Goal: Information Seeking & Learning: Learn about a topic

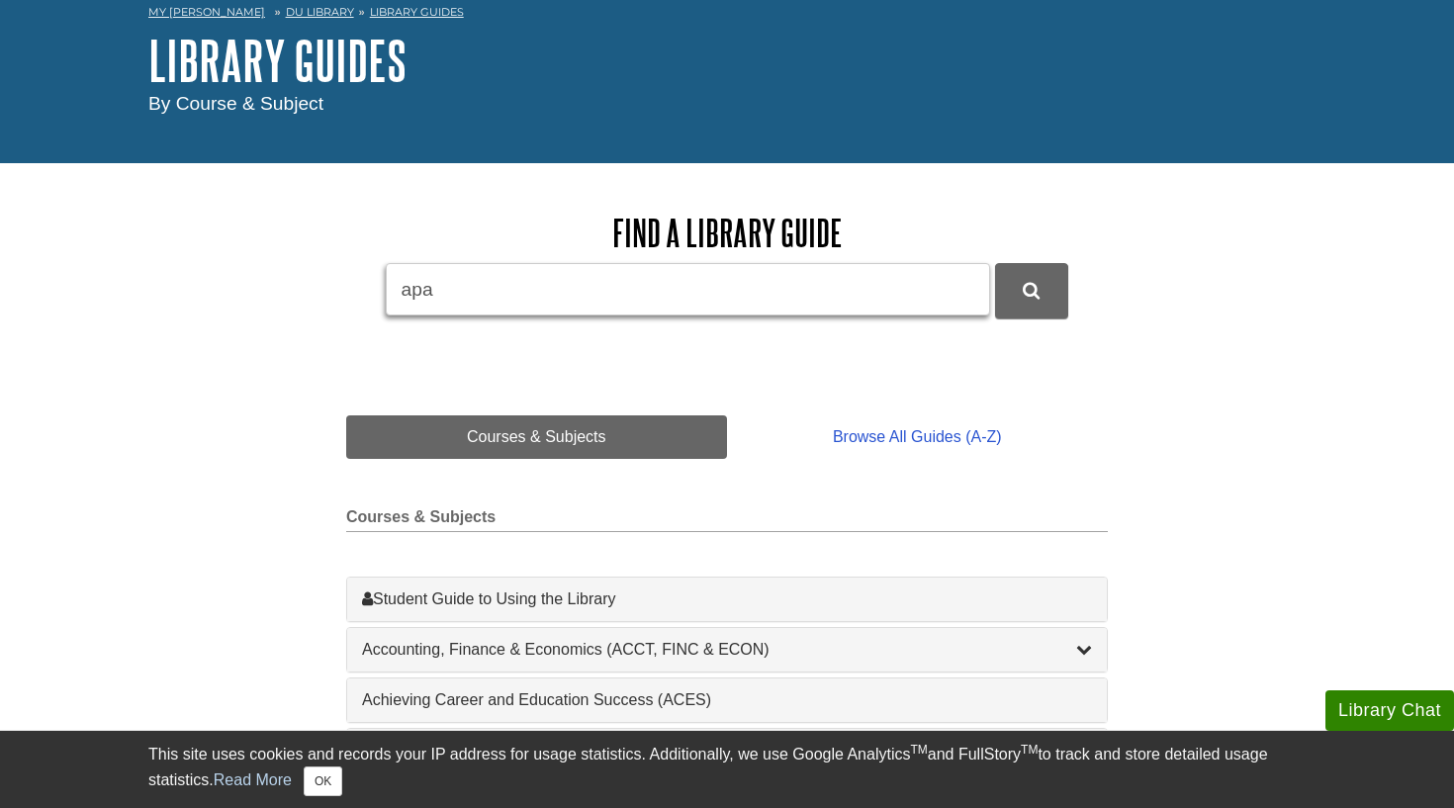
scroll to position [96, 0]
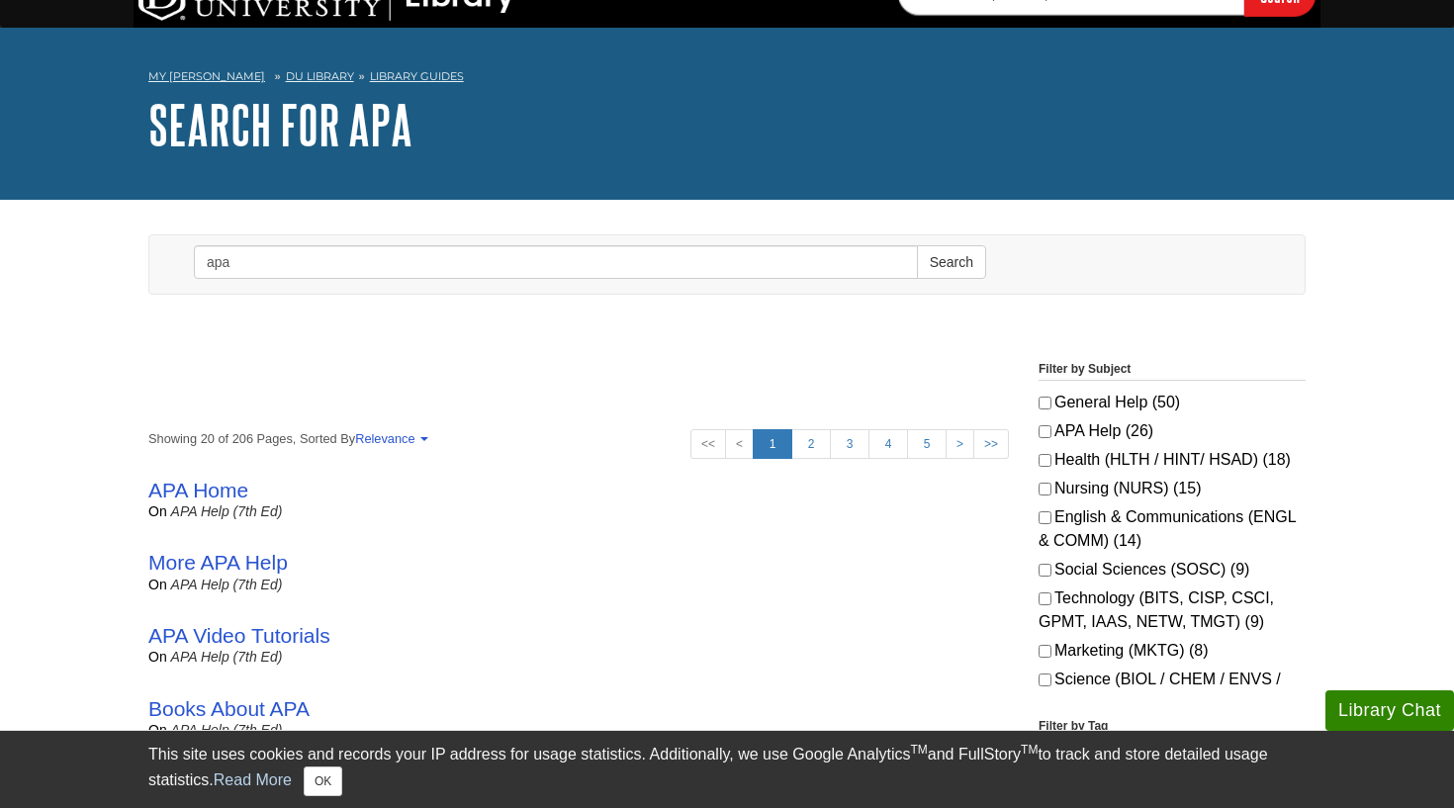
scroll to position [56, 0]
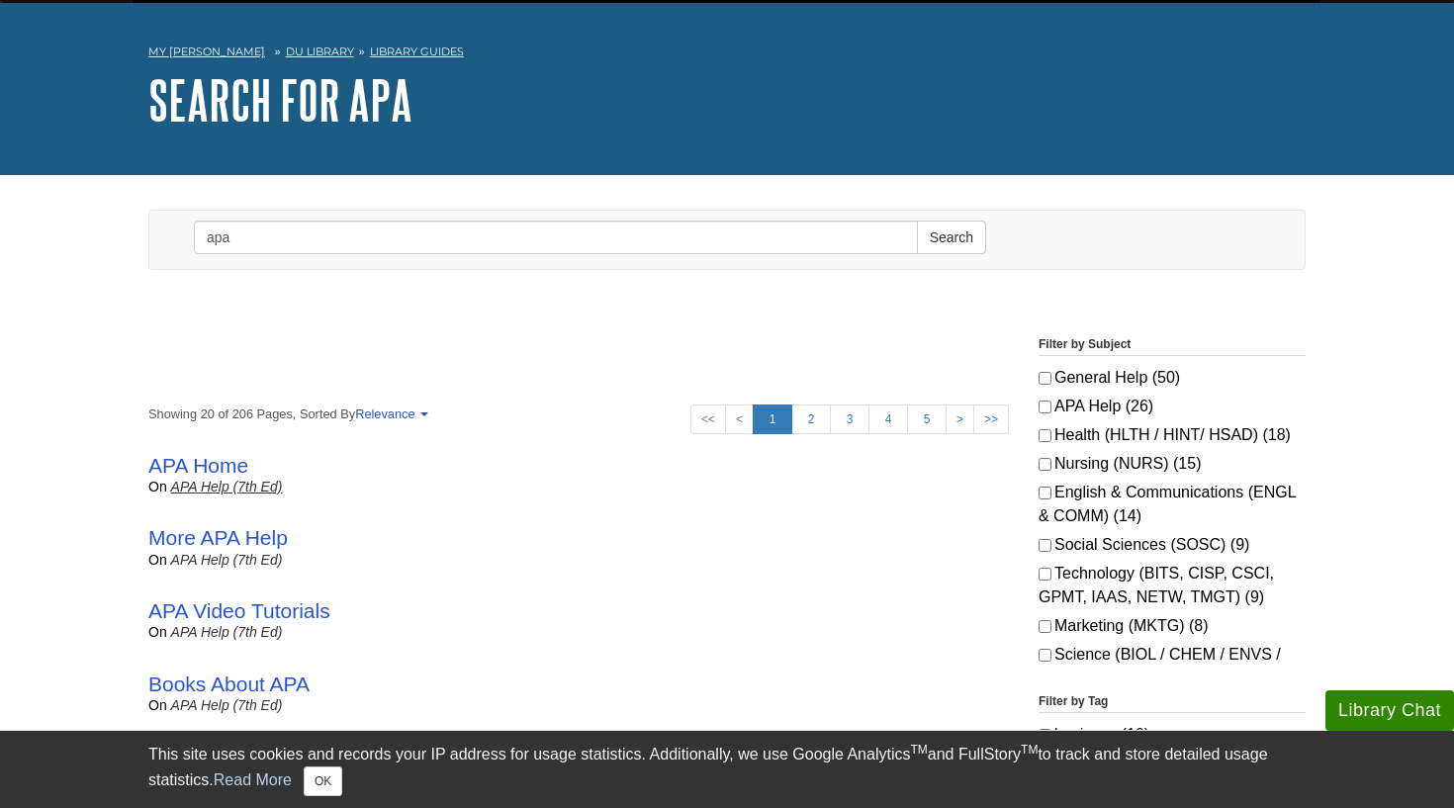
click at [221, 481] on link "APA Help (7th Ed)" at bounding box center [227, 487] width 112 height 16
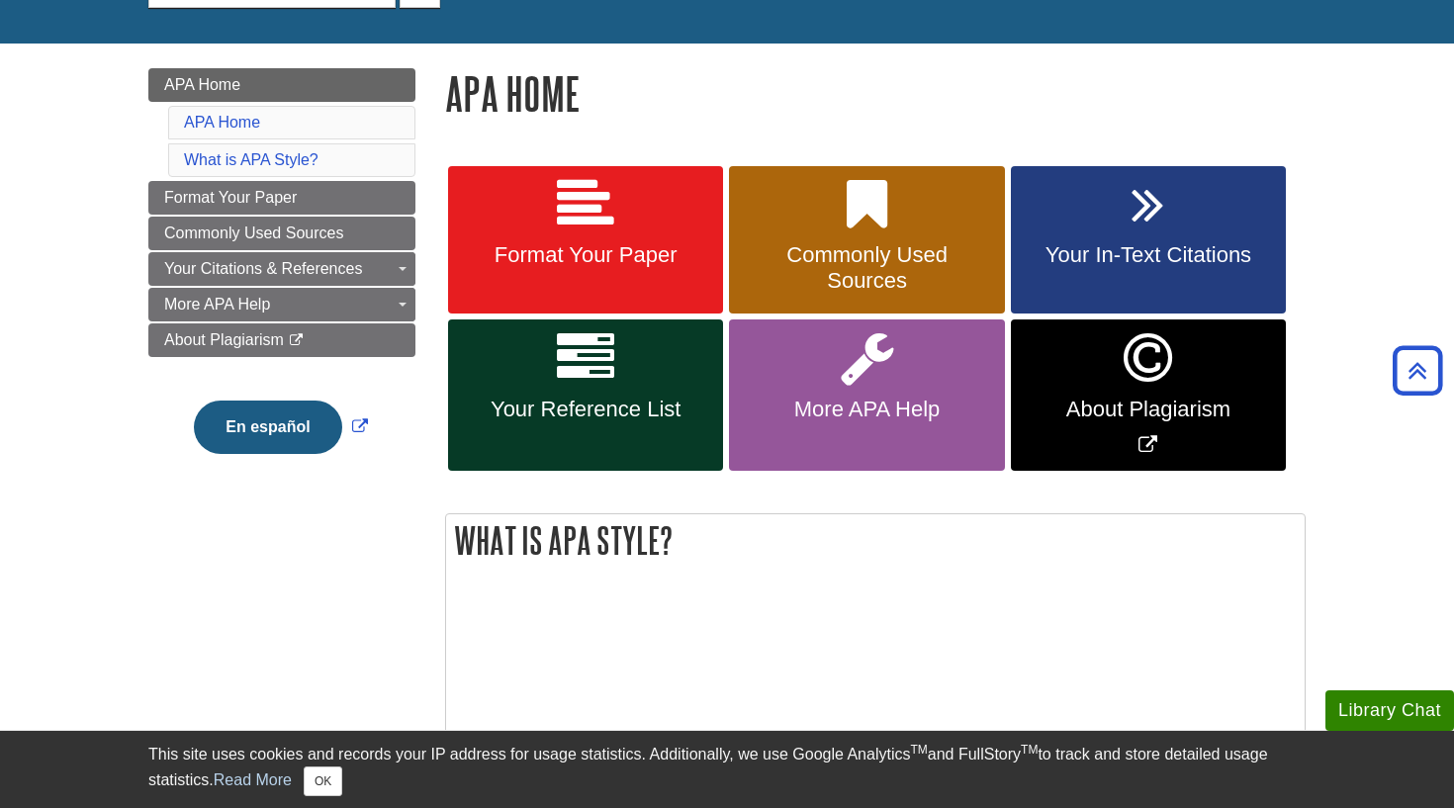
scroll to position [231, 0]
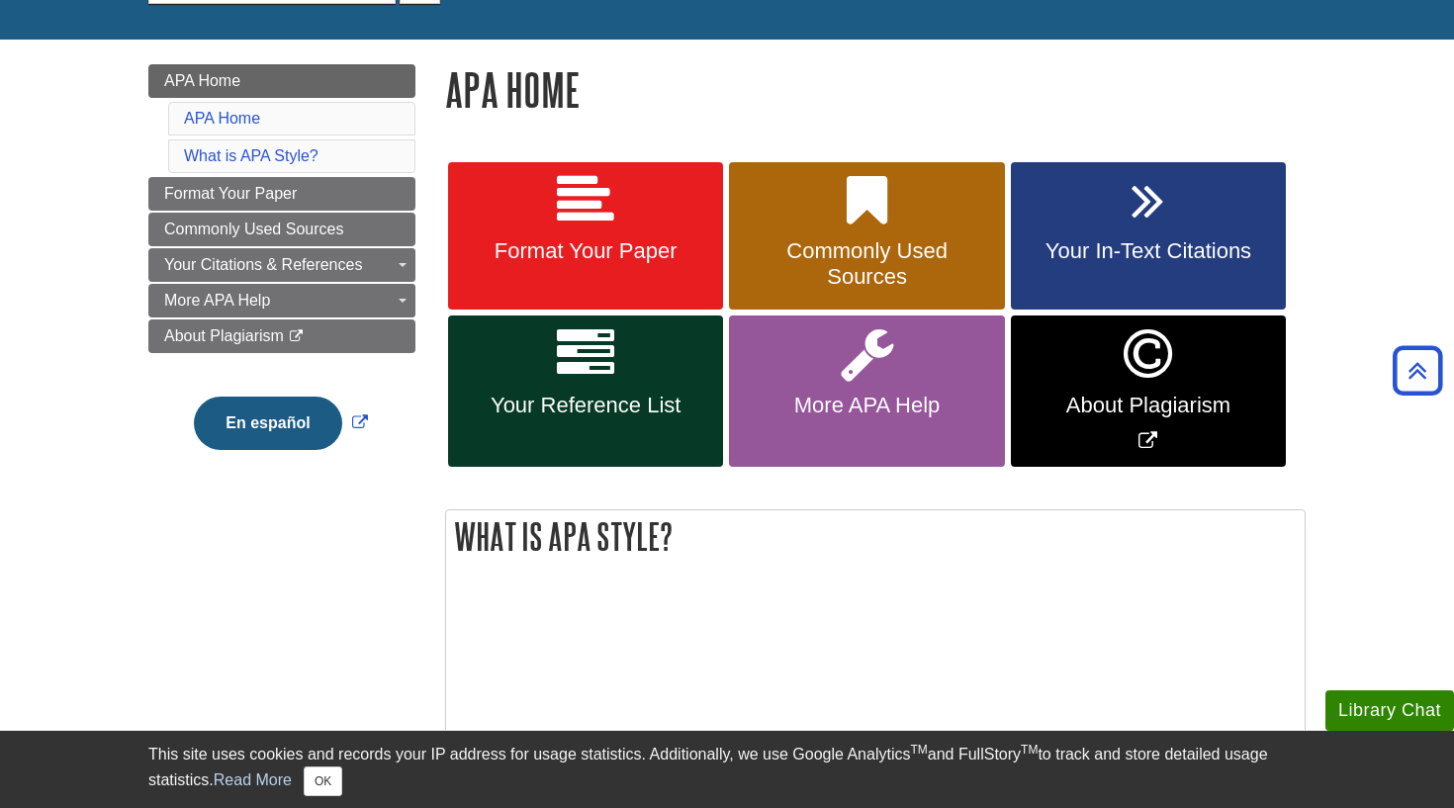
click at [1143, 186] on icon at bounding box center [1148, 200] width 33 height 57
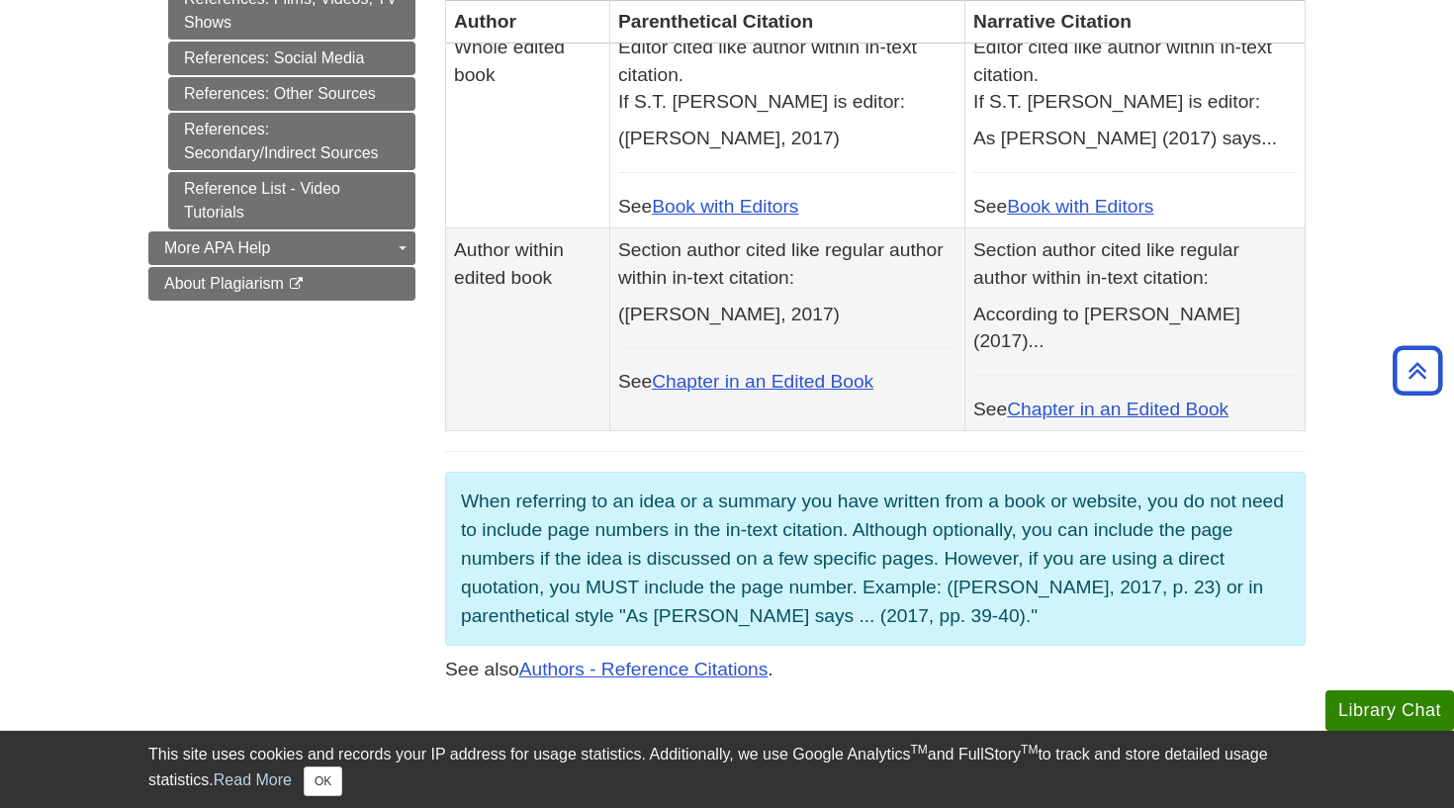
scroll to position [1388, 0]
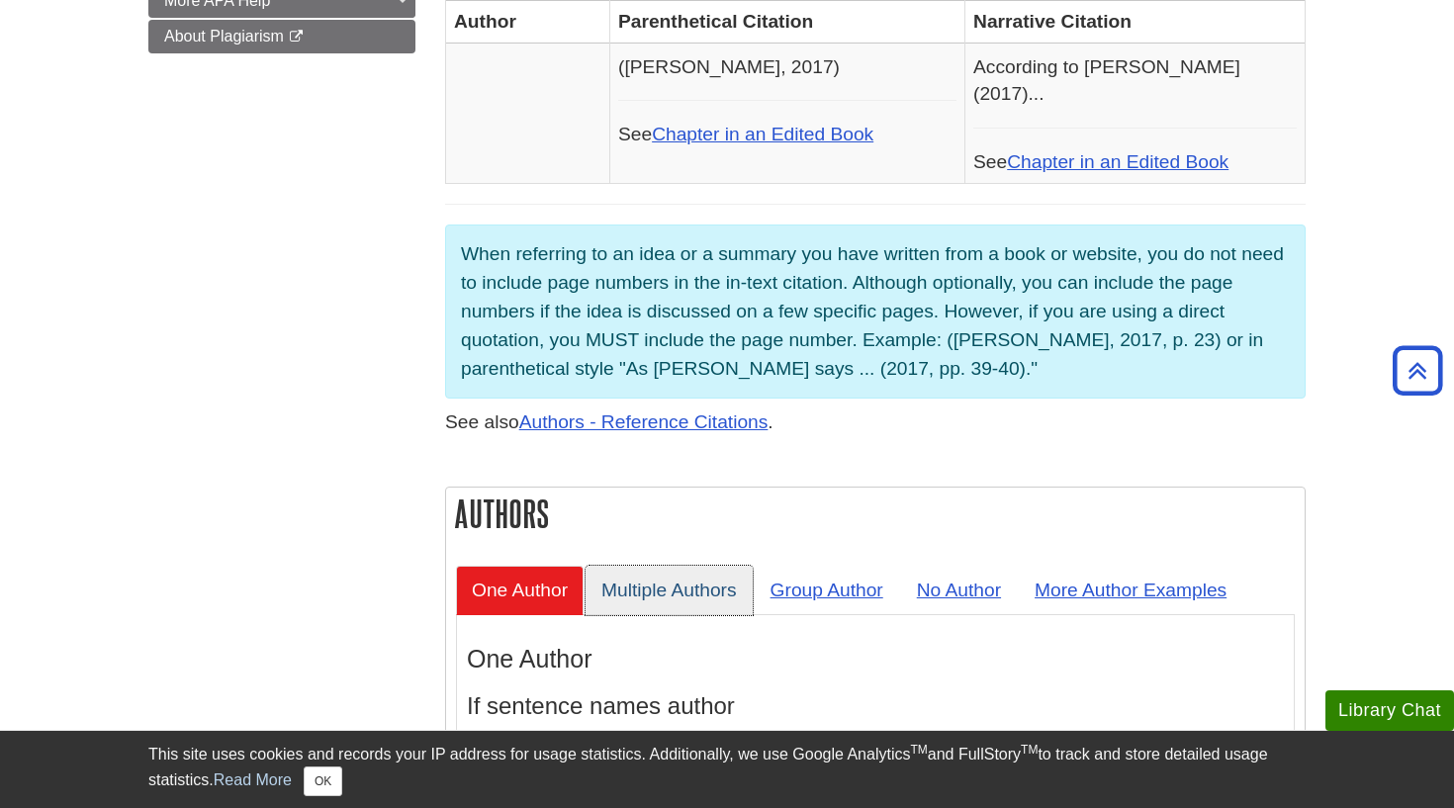
click at [681, 566] on link "Multiple Authors" at bounding box center [669, 590] width 167 height 48
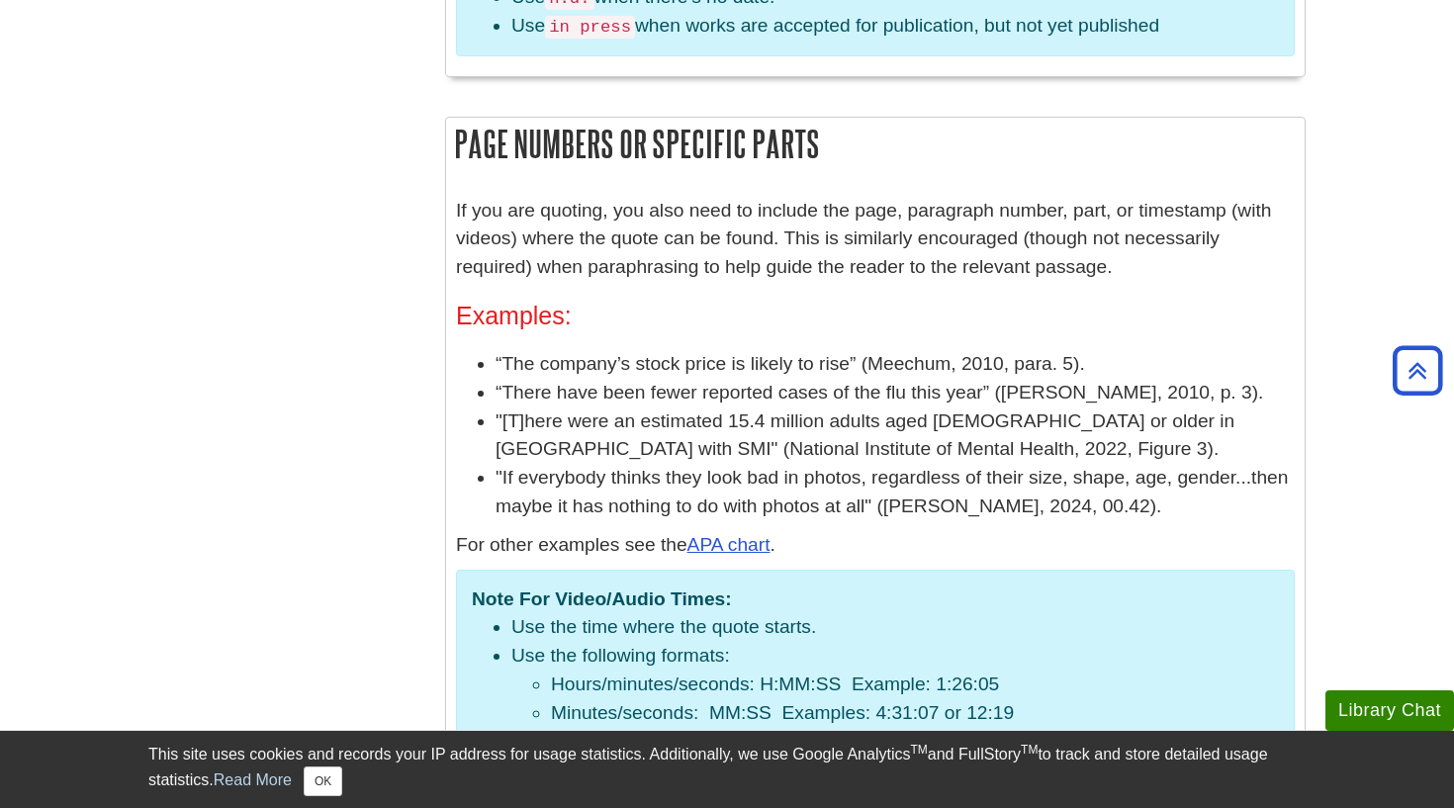
scroll to position [2872, 0]
